Goal: Task Accomplishment & Management: Use online tool/utility

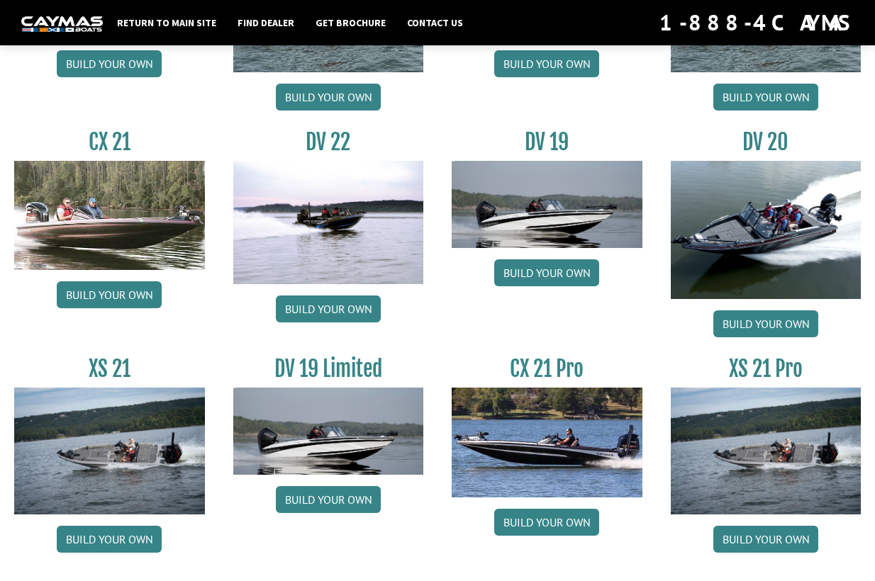
scroll to position [1507, 0]
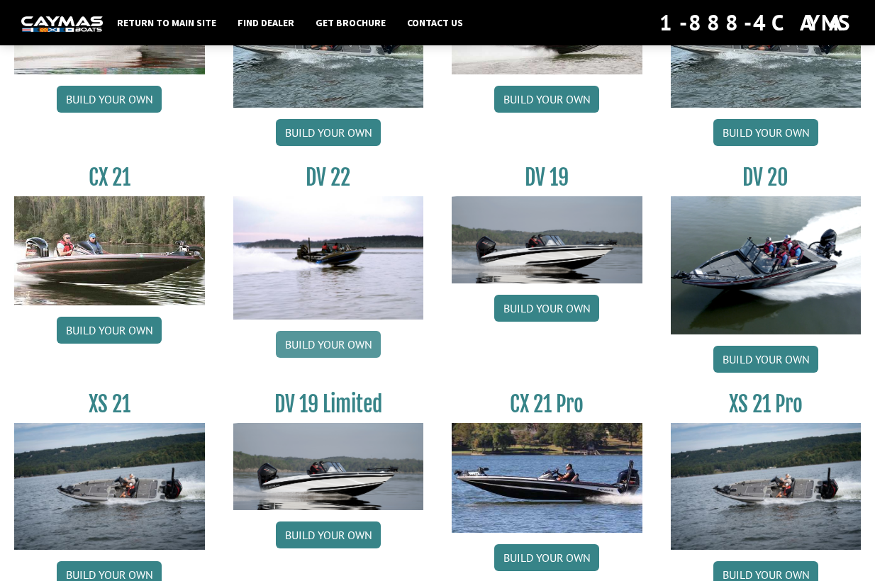
click at [335, 338] on link "Build your own" at bounding box center [328, 344] width 105 height 27
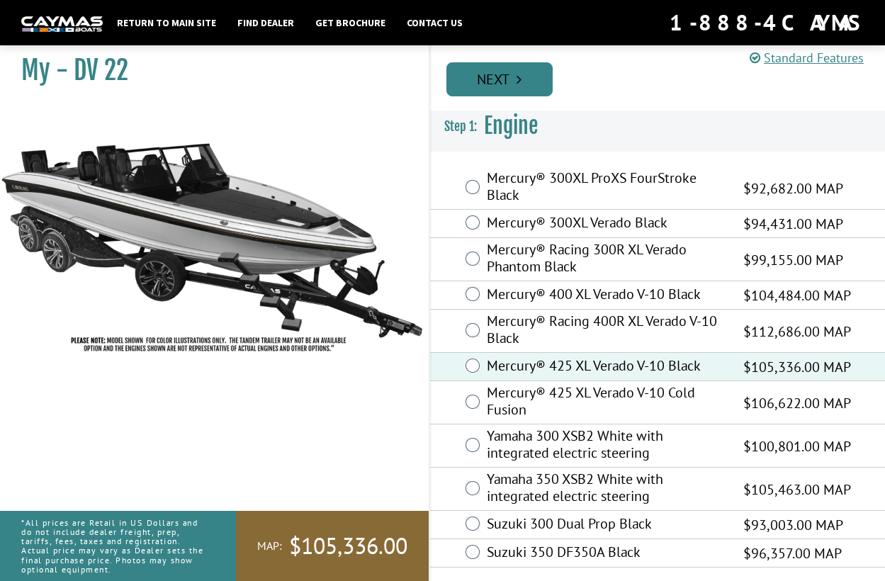
click at [504, 84] on link "Next" at bounding box center [499, 79] width 106 height 34
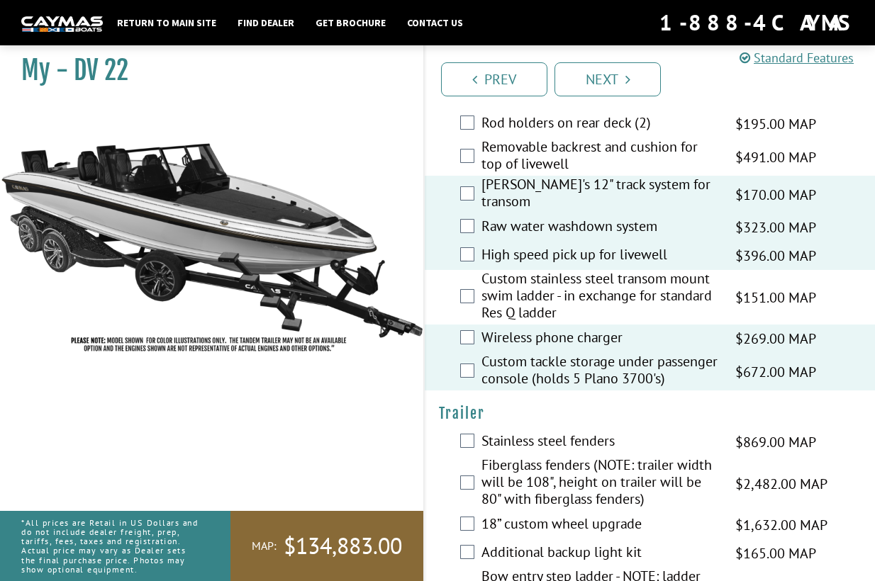
scroll to position [3543, 0]
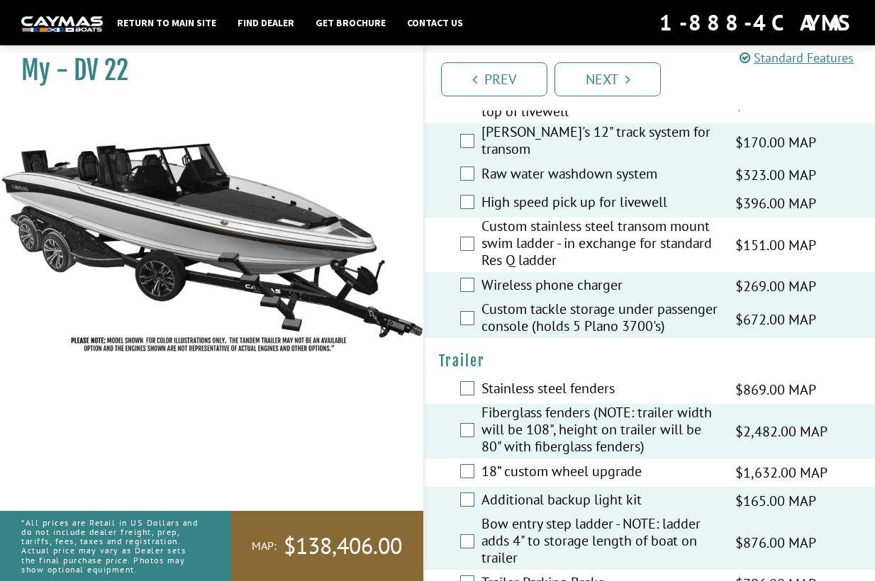
click at [466, 570] on div "Trailer Parking Brake $796.00 MAP $940.00 MSRP" at bounding box center [649, 584] width 450 height 28
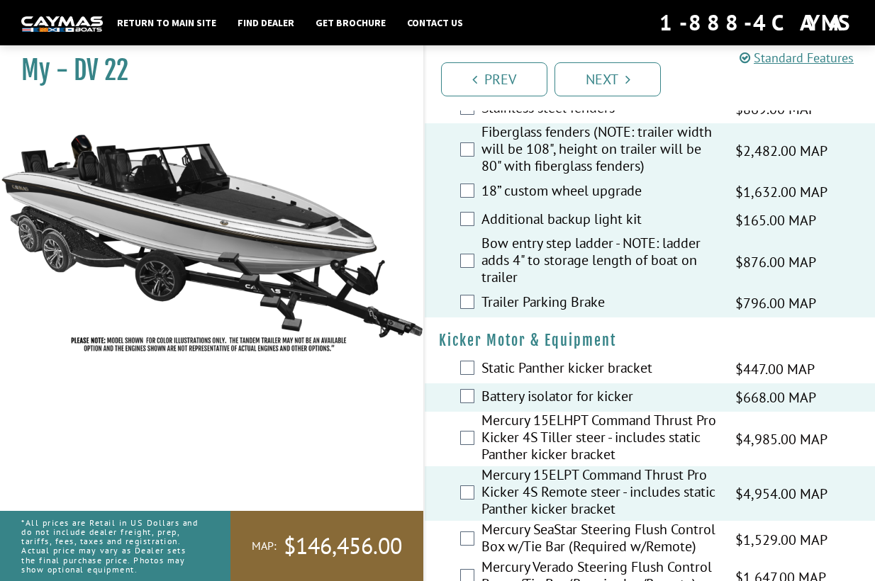
scroll to position [3710, 0]
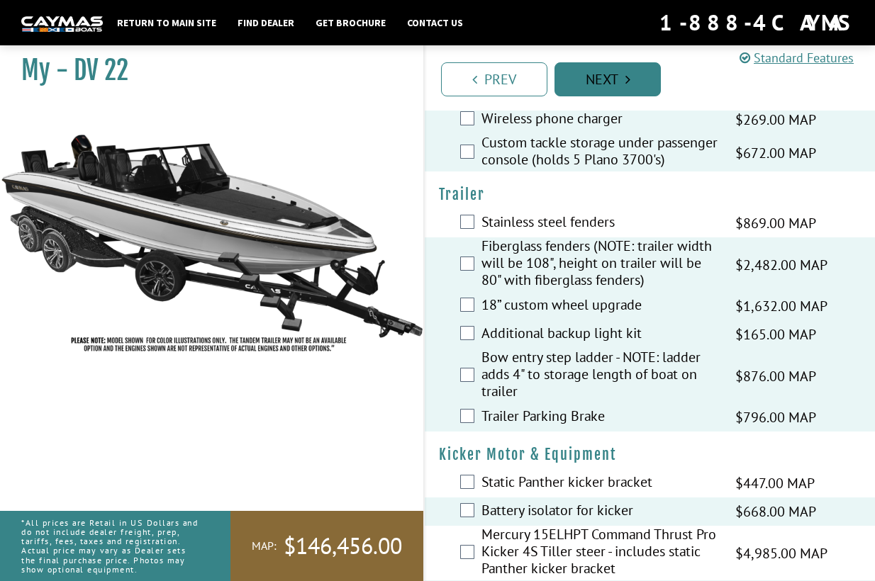
click at [612, 82] on link "Next" at bounding box center [607, 79] width 106 height 34
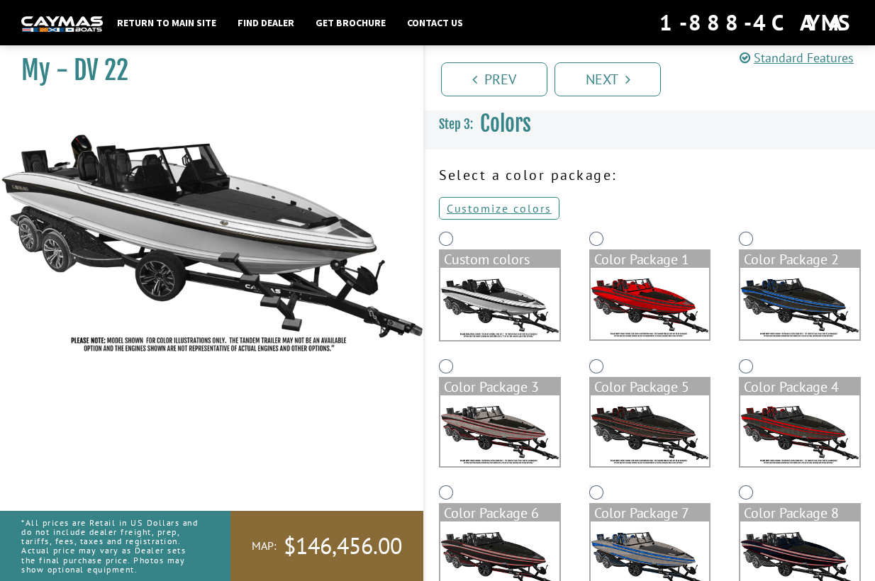
scroll to position [0, 0]
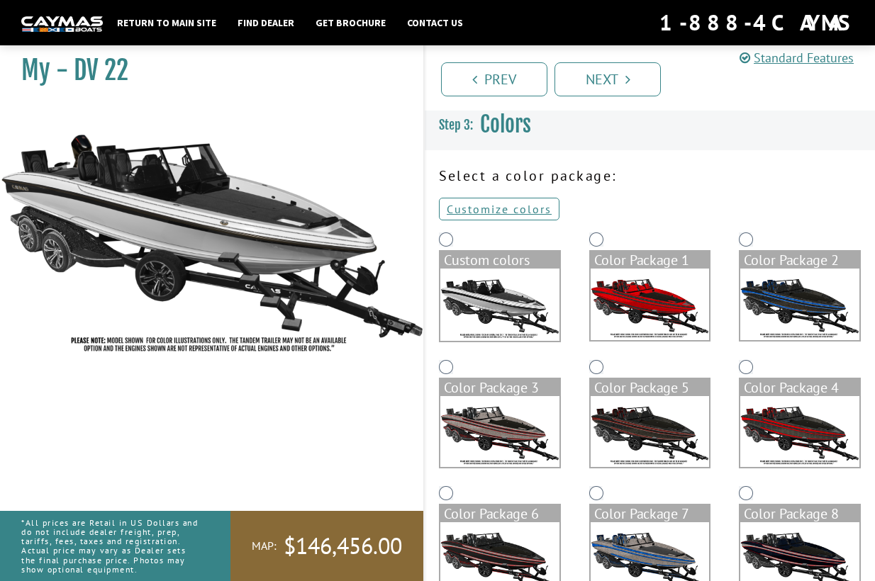
click at [796, 305] on img at bounding box center [799, 305] width 119 height 72
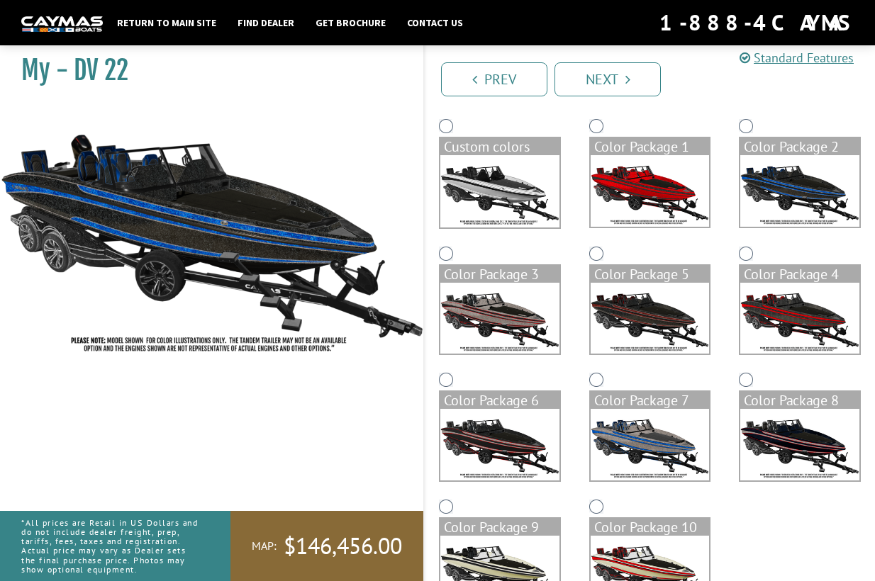
scroll to position [142, 0]
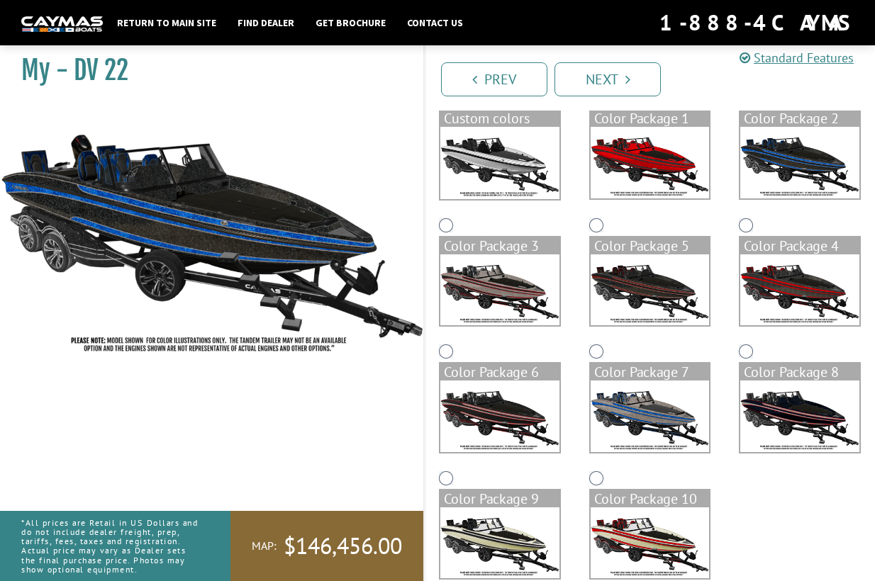
click at [665, 411] on img at bounding box center [649, 417] width 119 height 72
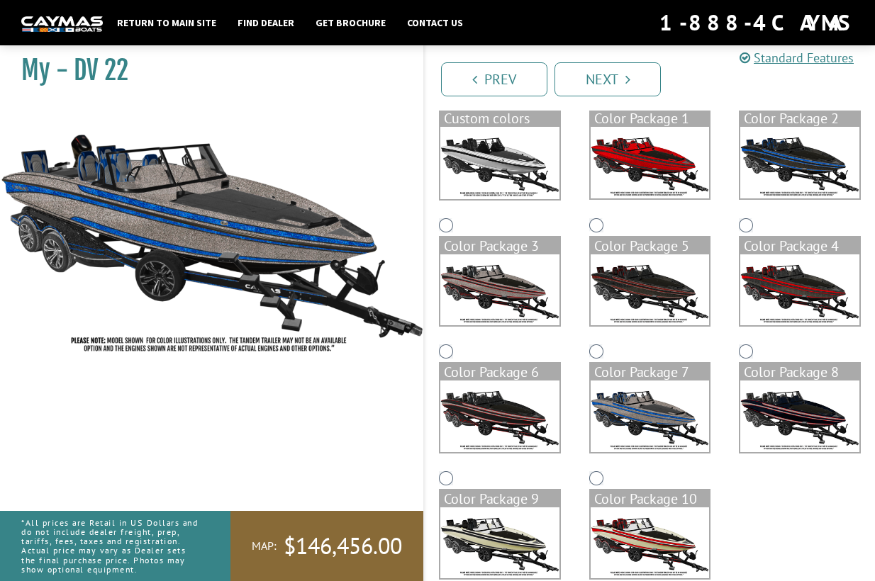
click at [802, 169] on img at bounding box center [799, 163] width 119 height 72
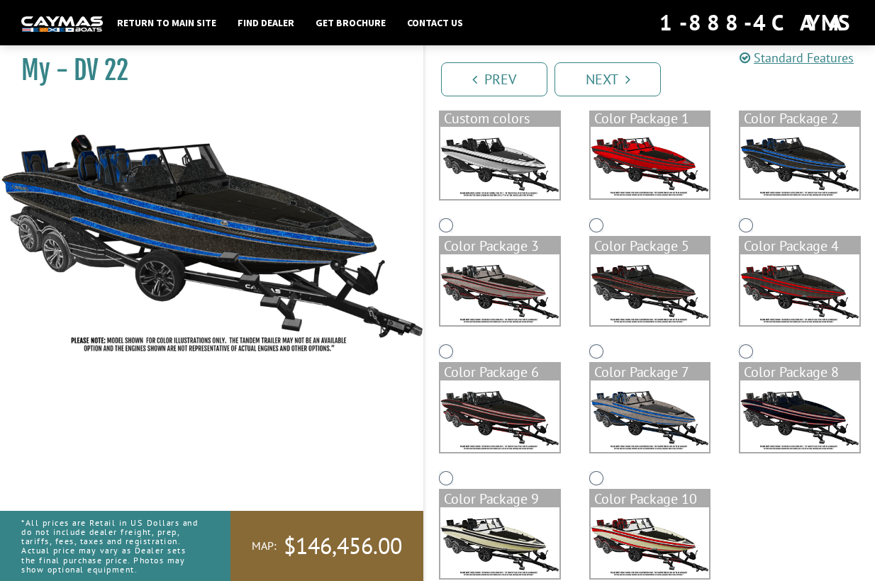
click at [644, 424] on img at bounding box center [649, 417] width 119 height 72
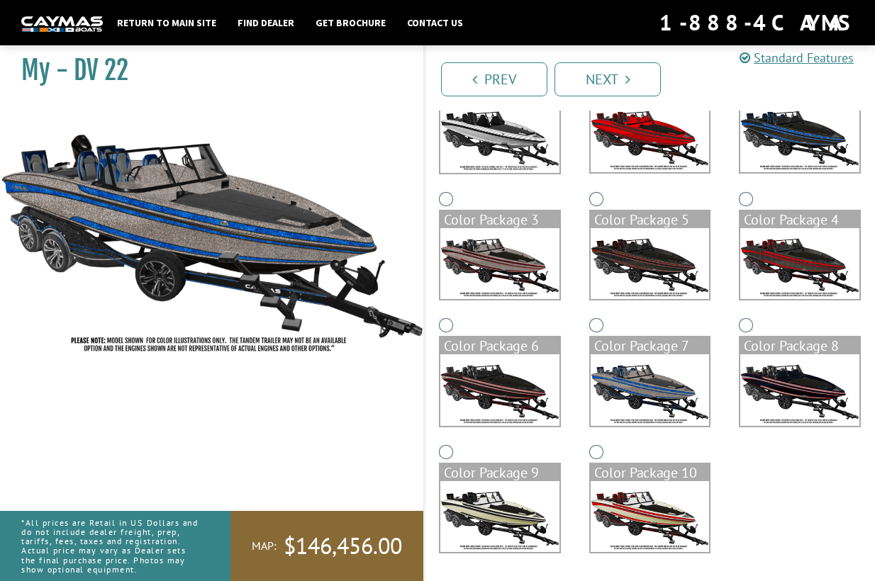
scroll to position [97, 0]
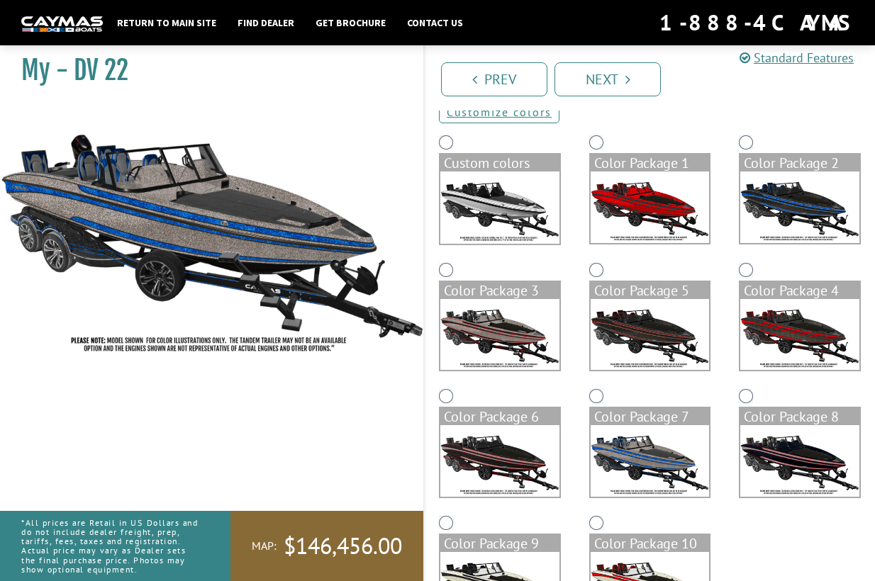
click at [772, 200] on img at bounding box center [799, 207] width 119 height 72
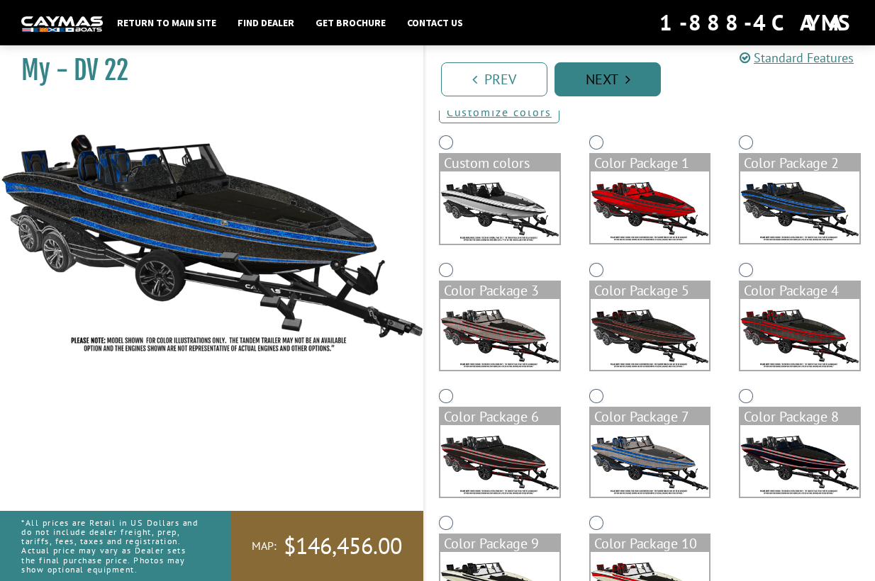
click at [595, 79] on link "Next" at bounding box center [607, 79] width 106 height 34
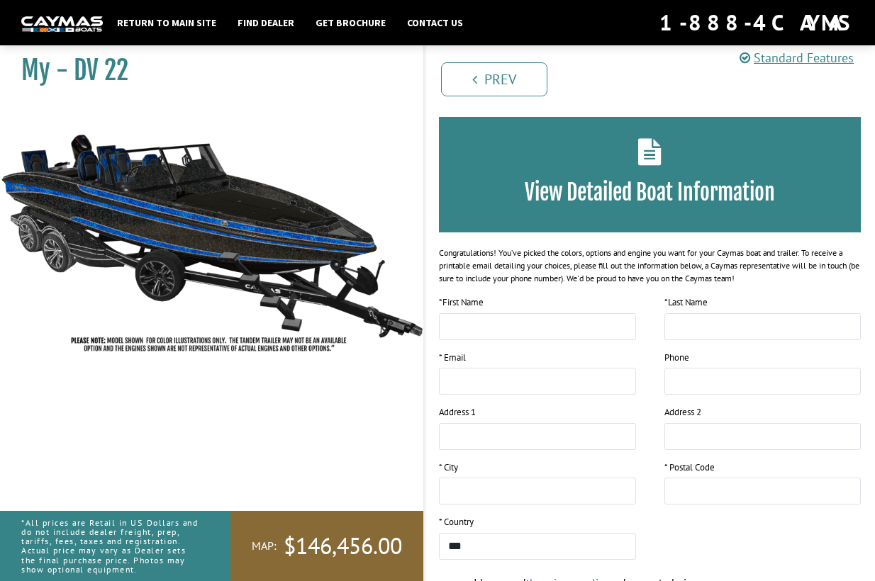
scroll to position [0, 0]
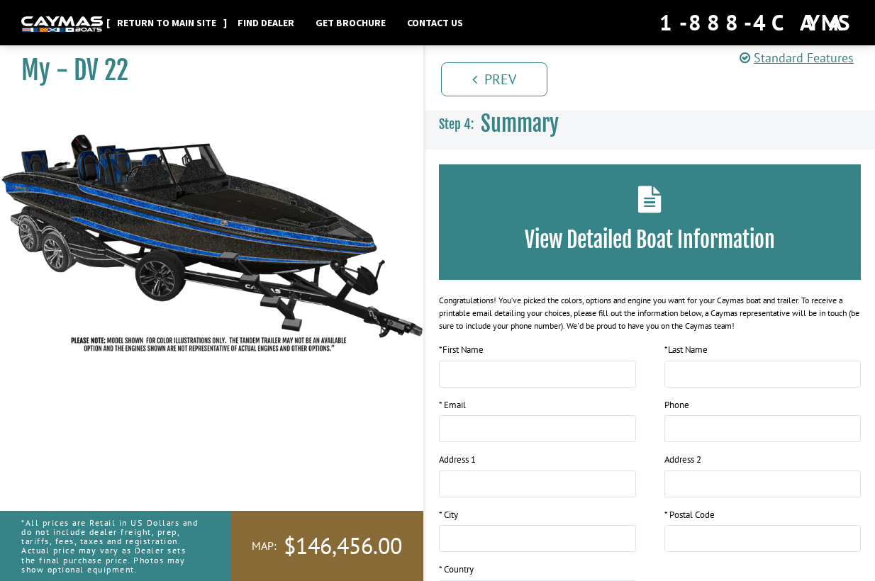
click at [169, 21] on link "Return to main site" at bounding box center [166, 22] width 113 height 18
